Goal: Task Accomplishment & Management: Use online tool/utility

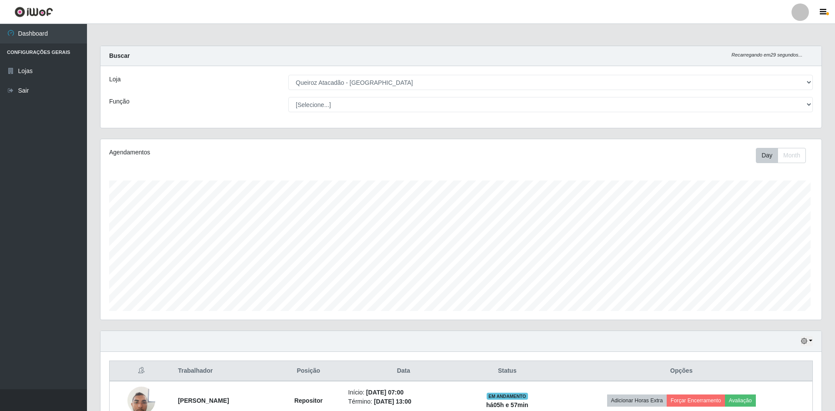
select select "517"
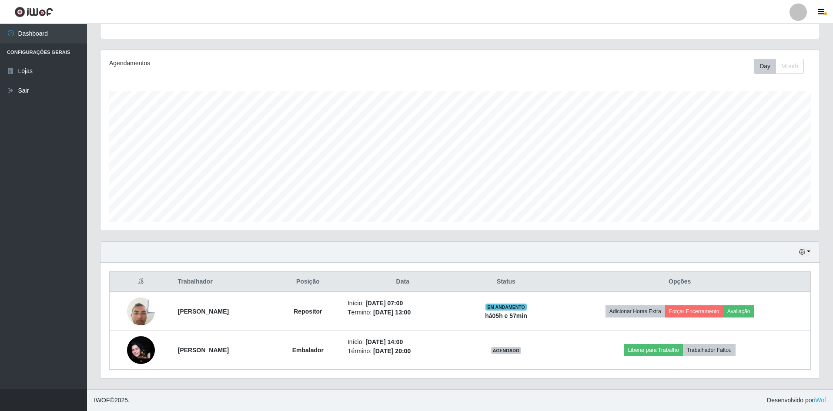
scroll to position [181, 719]
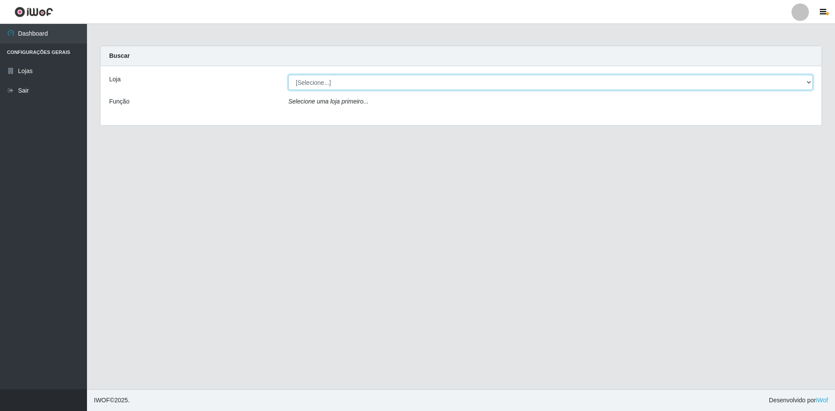
click at [327, 85] on select "[Selecione...] Hiper Queiroz - [GEOGRAPHIC_DATA] [GEOGRAPHIC_DATA] [GEOGRAPHIC_…" at bounding box center [551, 82] width 525 height 15
click at [289, 75] on select "[Selecione...] Hiper Queiroz - São Bento Queiroz Atacadão - São Bento" at bounding box center [551, 82] width 525 height 15
click at [336, 79] on select "[Selecione...] Hiper Queiroz - São Bento Queiroz Atacadão - São Bento" at bounding box center [551, 82] width 525 height 15
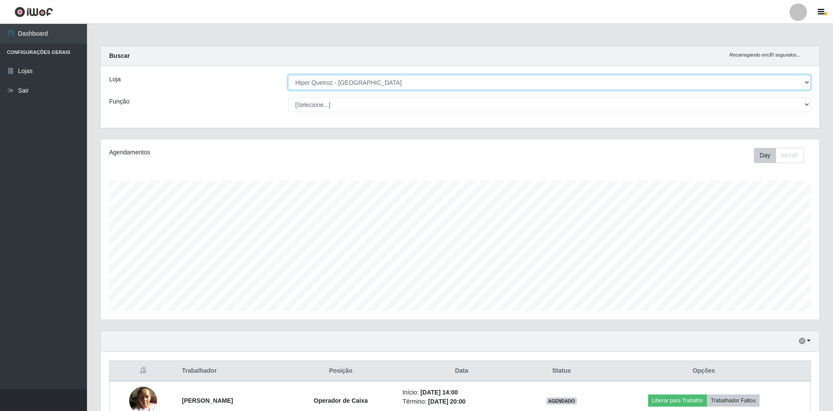
scroll to position [181, 719]
click at [288, 75] on select "[Selecione...] Hiper Queiroz - São Bento Queiroz Atacadão - São Bento" at bounding box center [549, 82] width 523 height 15
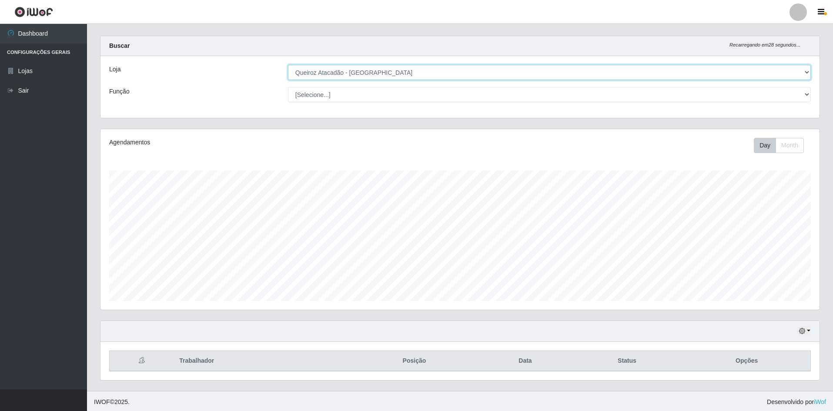
scroll to position [12, 0]
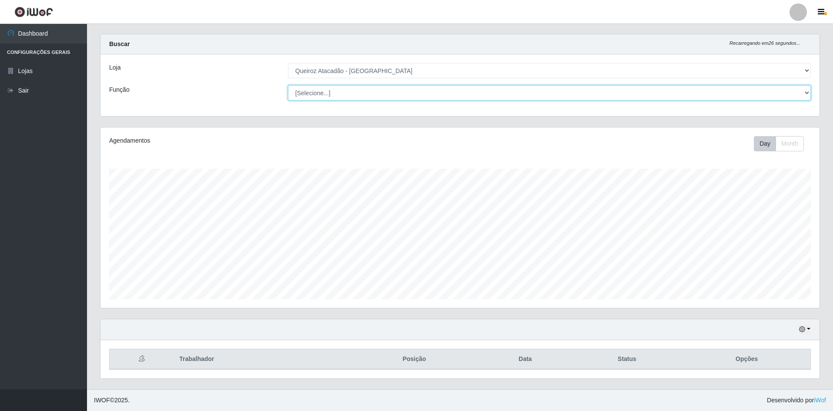
click at [360, 87] on select "[Selecione...] ASG ASG + ASG ++ Embalador Embalador + Embalador ++ Operador de …" at bounding box center [549, 92] width 523 height 15
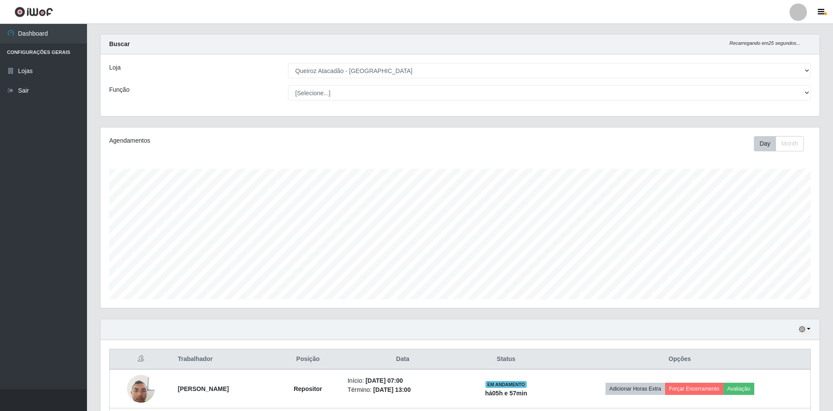
click at [144, 11] on header "Perfil Alterar Senha Sair" at bounding box center [416, 12] width 833 height 24
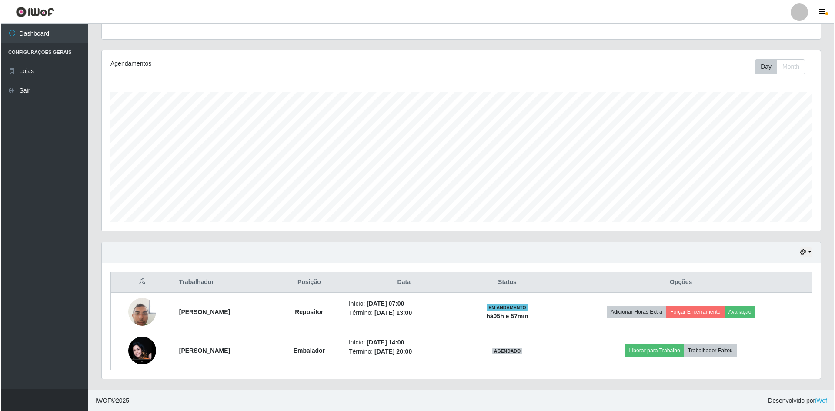
scroll to position [89, 0]
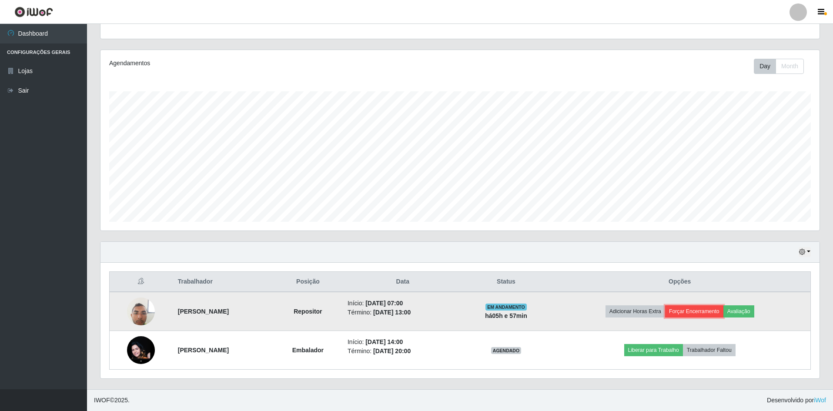
click at [710, 312] on button "Forçar Encerramento" at bounding box center [694, 311] width 58 height 12
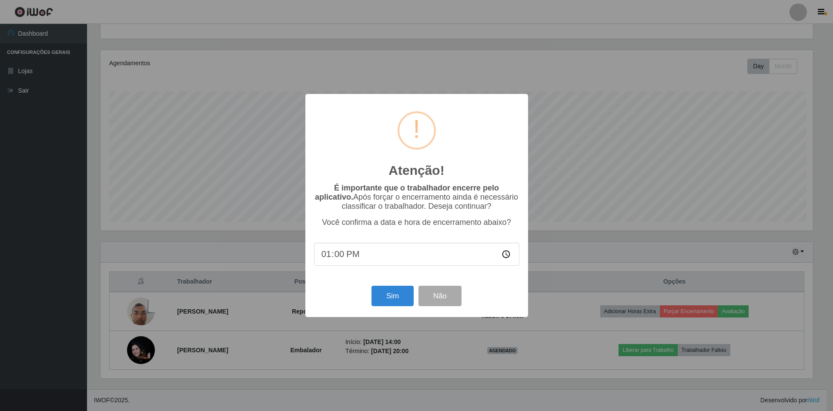
scroll to position [181, 715]
click at [407, 304] on button "Sim" at bounding box center [393, 296] width 42 height 20
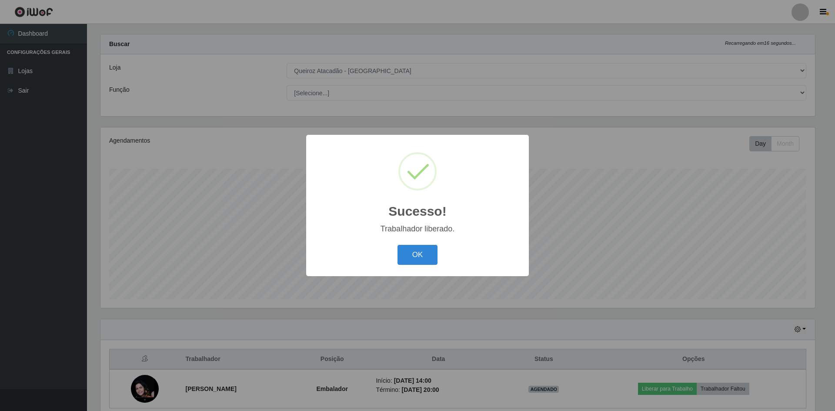
drag, startPoint x: 396, startPoint y: 231, endPoint x: 398, endPoint y: 241, distance: 9.8
click at [396, 235] on div "Sucesso! × Trabalhador liberado. OK Cancel" at bounding box center [417, 205] width 223 height 141
click at [406, 262] on button "OK" at bounding box center [418, 255] width 40 height 20
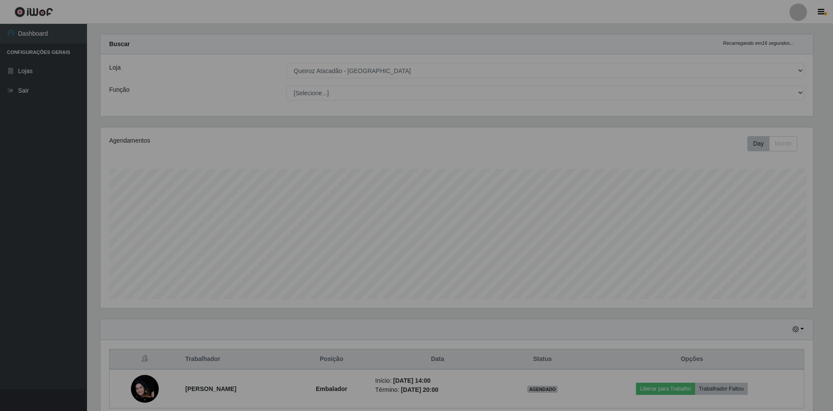
scroll to position [181, 719]
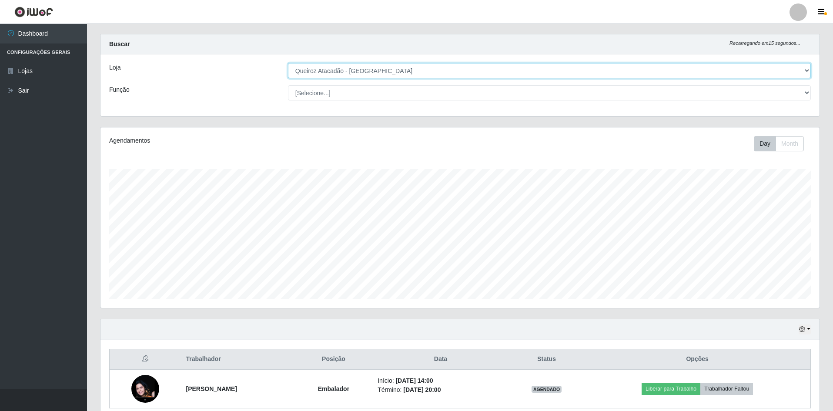
click at [386, 70] on select "[Selecione...] Hiper Queiroz - São Bento Queiroz Atacadão - São Bento" at bounding box center [549, 70] width 523 height 15
click at [288, 66] on select "[Selecione...] Hiper Queiroz - São Bento Queiroz Atacadão - São Bento" at bounding box center [549, 70] width 523 height 15
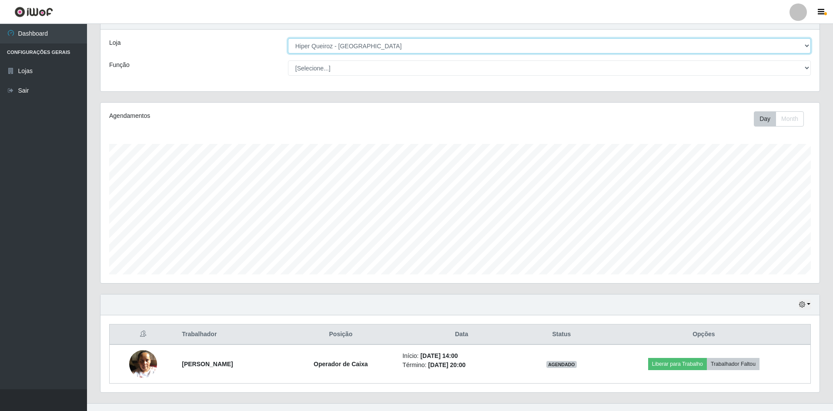
scroll to position [50, 0]
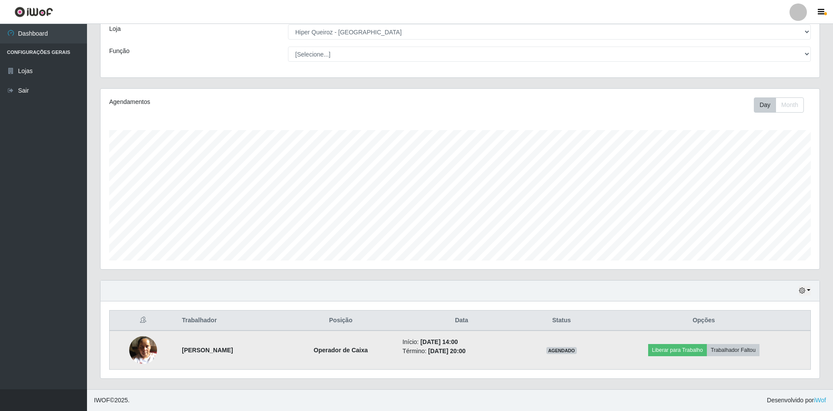
click at [129, 352] on img at bounding box center [143, 350] width 28 height 37
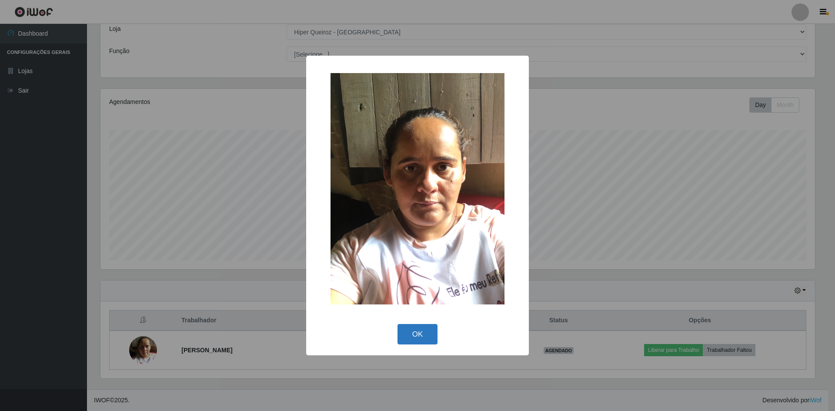
click at [427, 325] on button "OK" at bounding box center [418, 334] width 40 height 20
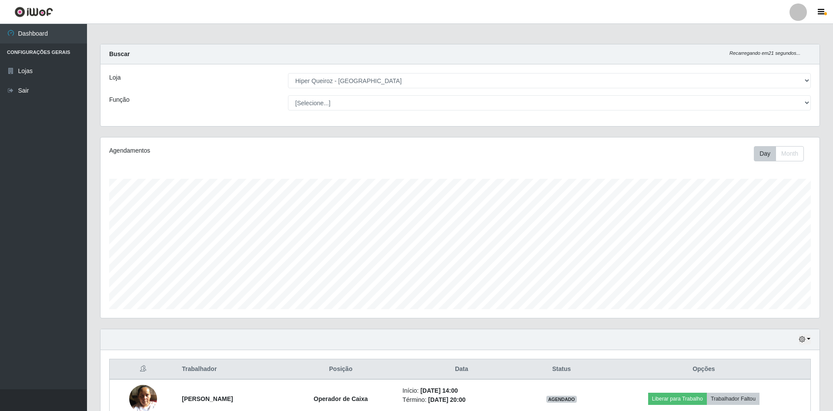
scroll to position [0, 0]
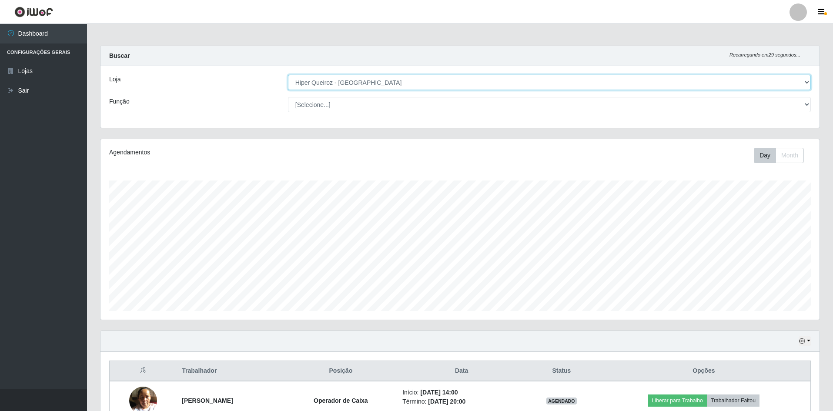
click at [419, 83] on select "[Selecione...] Hiper Queiroz - São Bento Queiroz Atacadão - São Bento" at bounding box center [549, 82] width 523 height 15
select select "517"
click at [288, 75] on select "[Selecione...] Hiper Queiroz - São Bento Queiroz Atacadão - São Bento" at bounding box center [549, 82] width 523 height 15
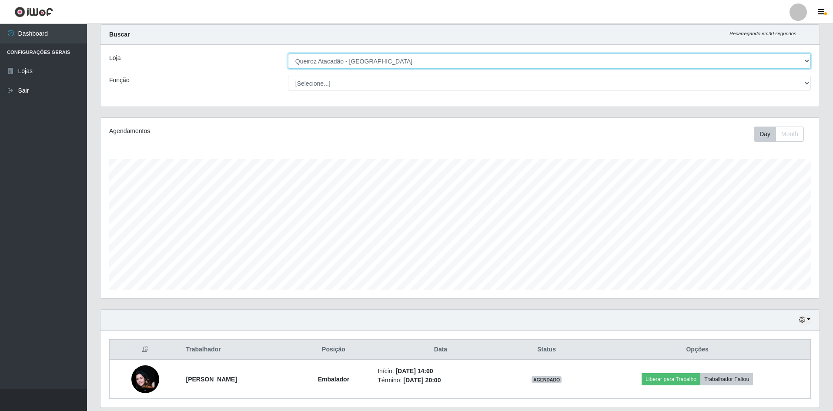
scroll to position [50, 0]
